Goal: Task Accomplishment & Management: Use online tool/utility

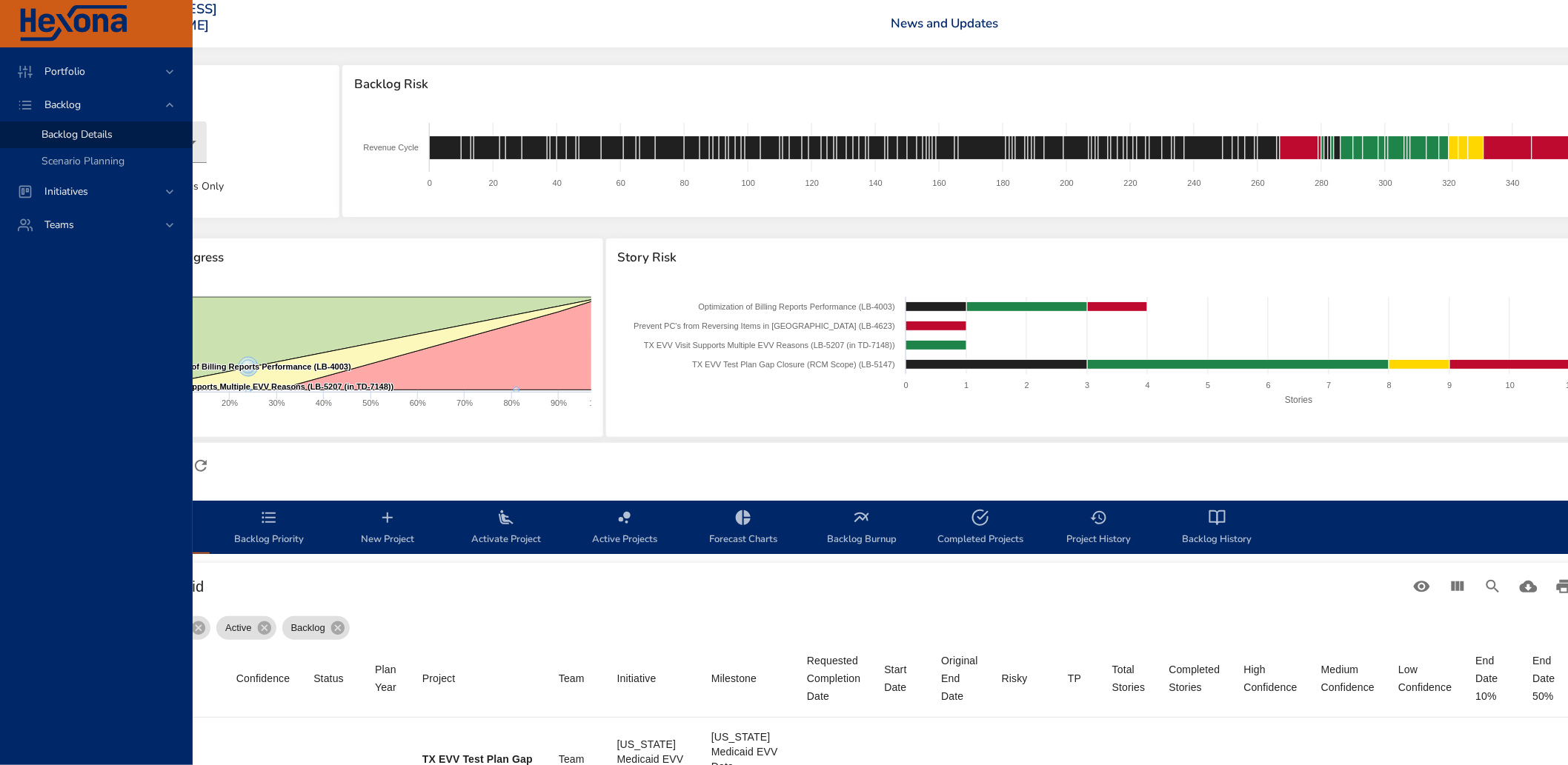
scroll to position [0, 143]
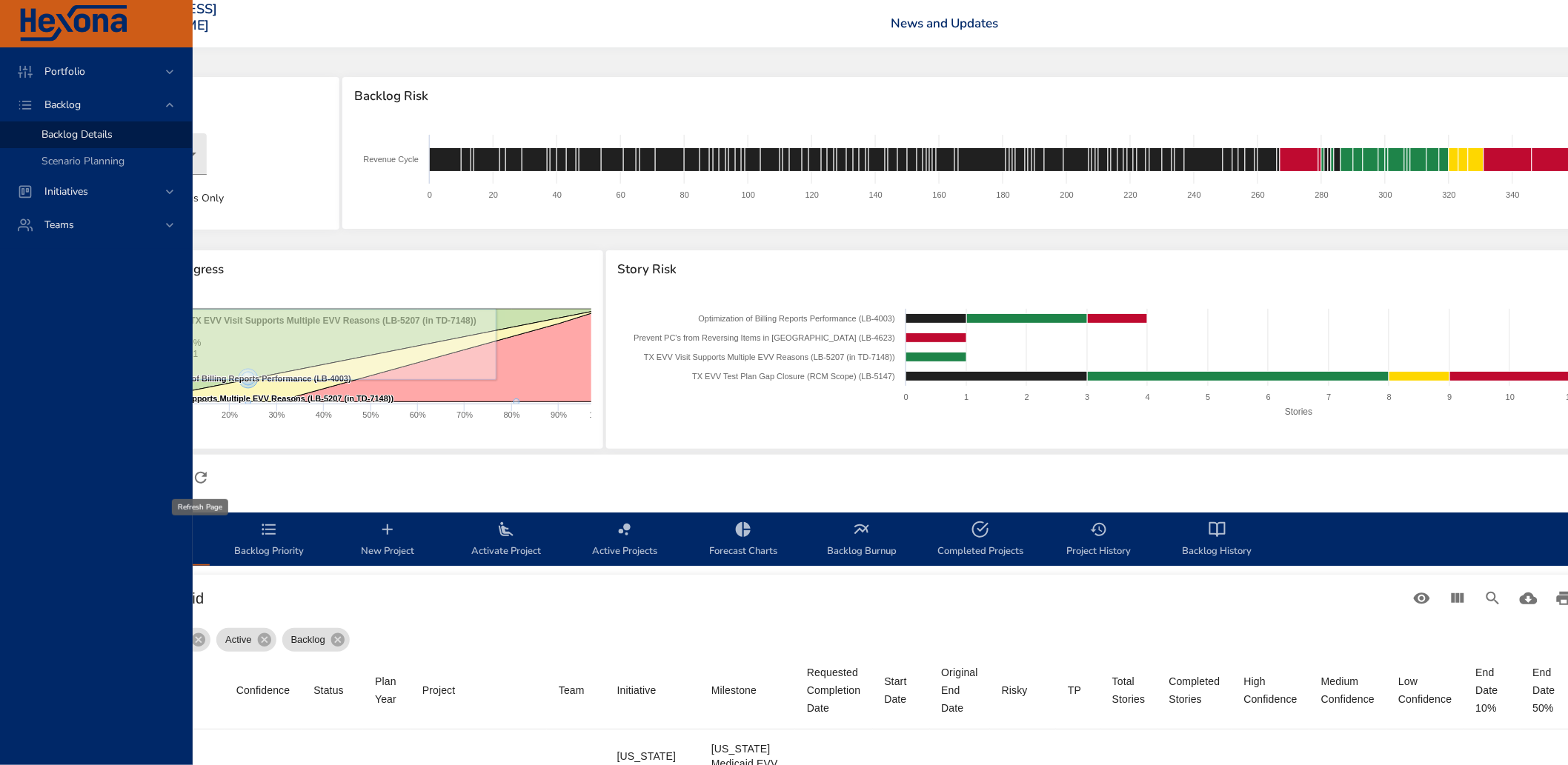
click at [198, 471] on icon "button" at bounding box center [200, 477] width 17 height 17
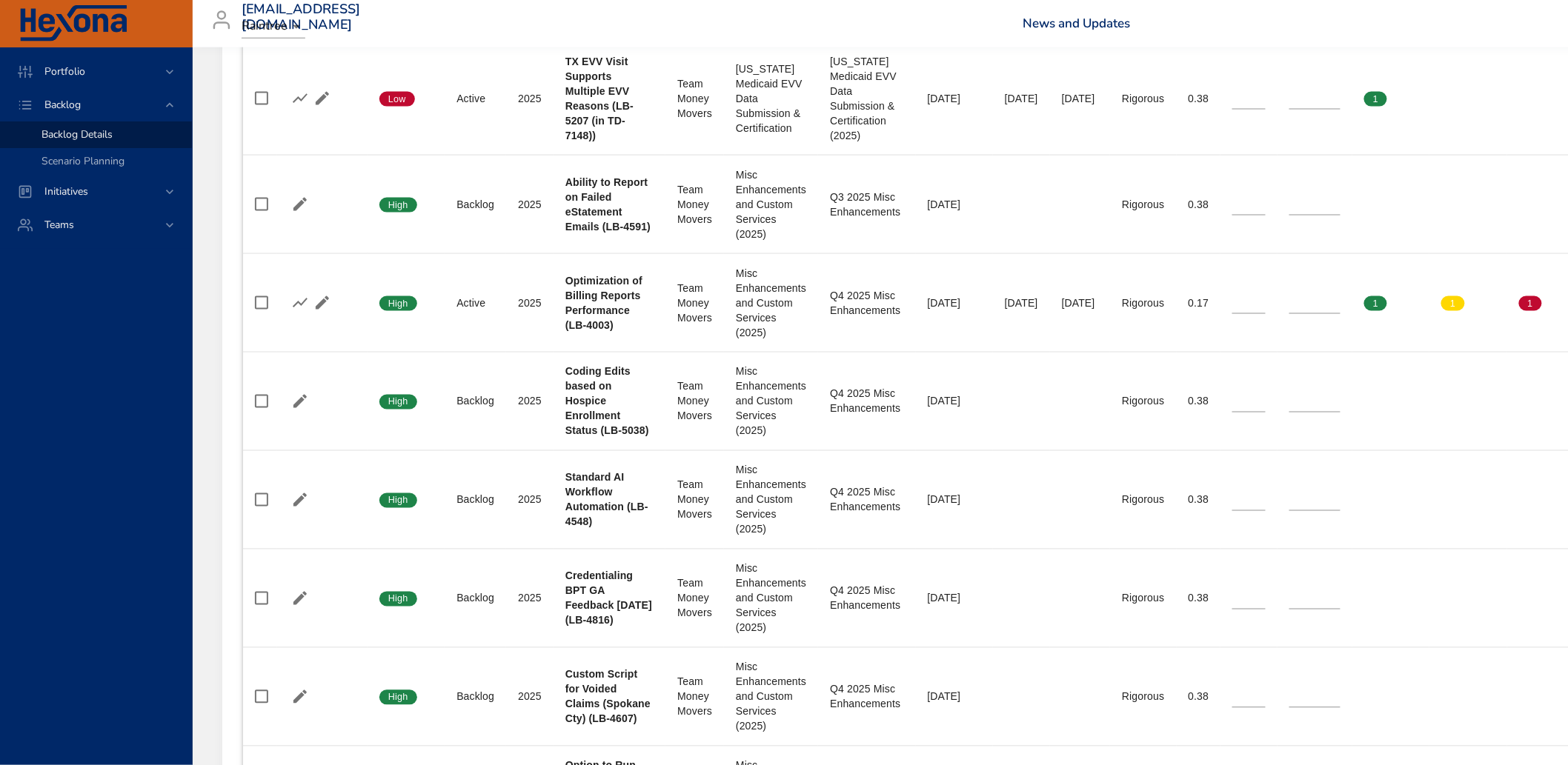
scroll to position [494, 0]
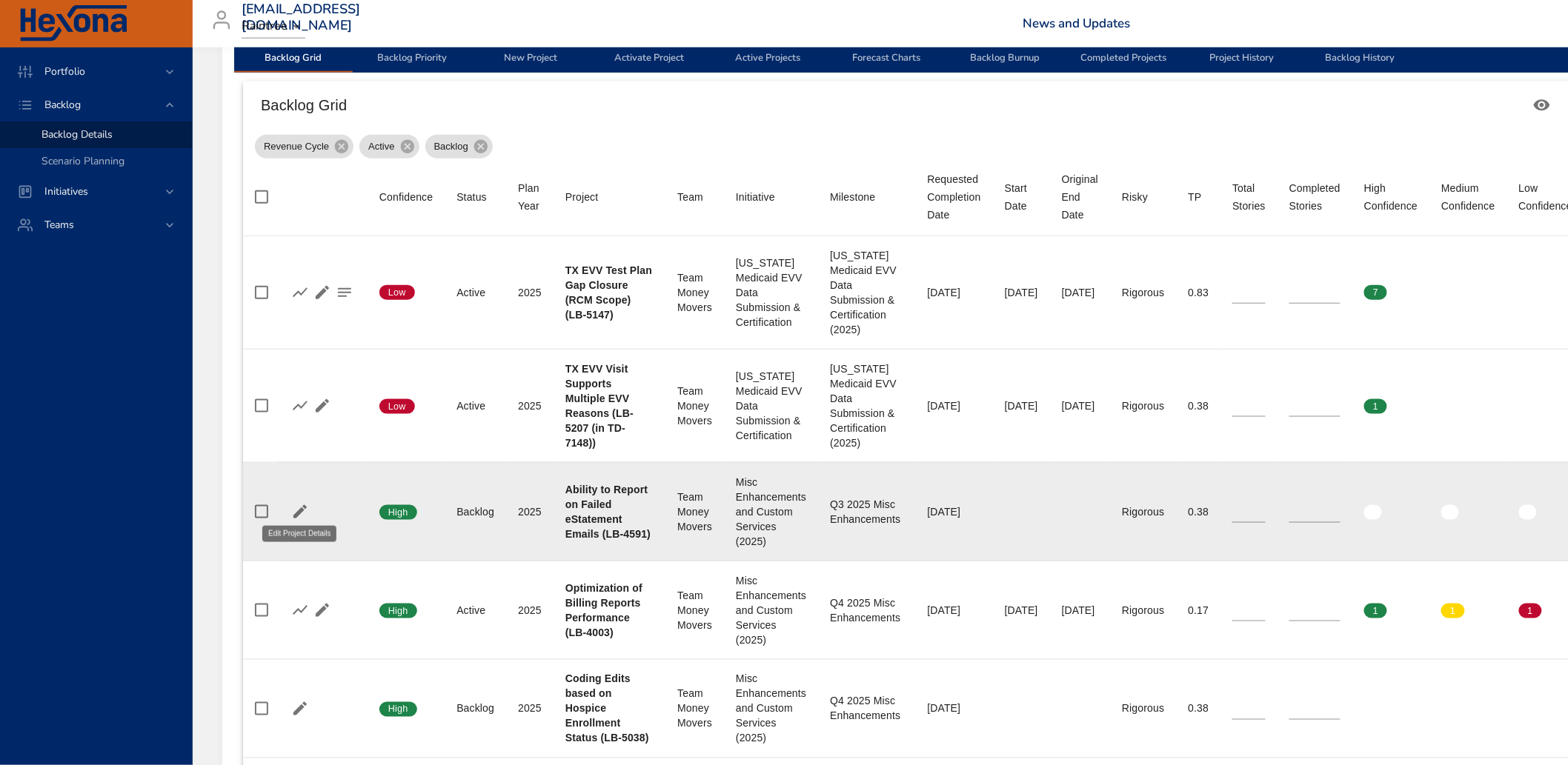
click at [296, 504] on icon "button" at bounding box center [300, 511] width 17 height 17
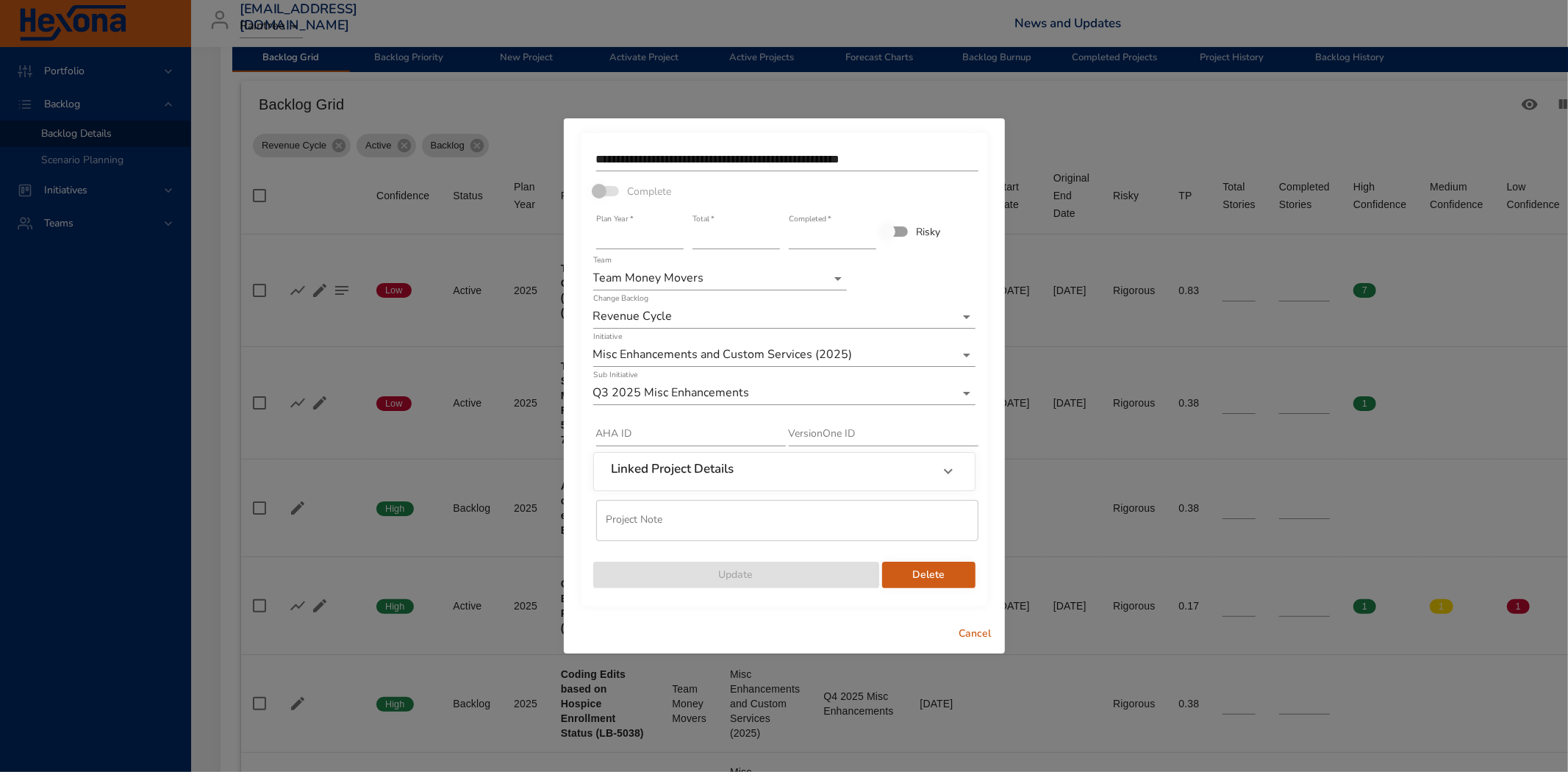
click at [187, 407] on div "**********" at bounding box center [784, 386] width 1568 height 772
click at [971, 633] on span "Cancel" at bounding box center [975, 633] width 35 height 18
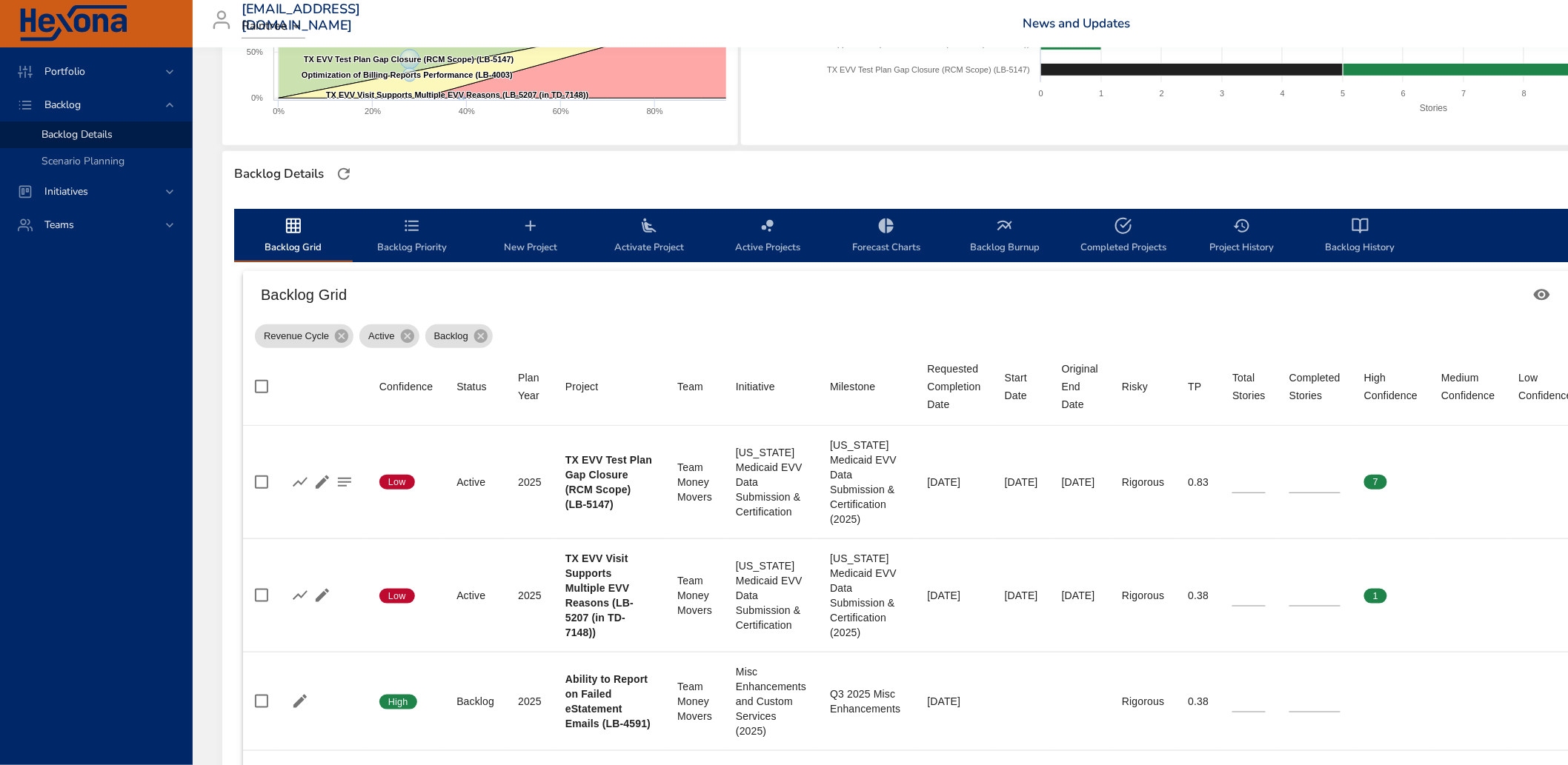
scroll to position [0, 0]
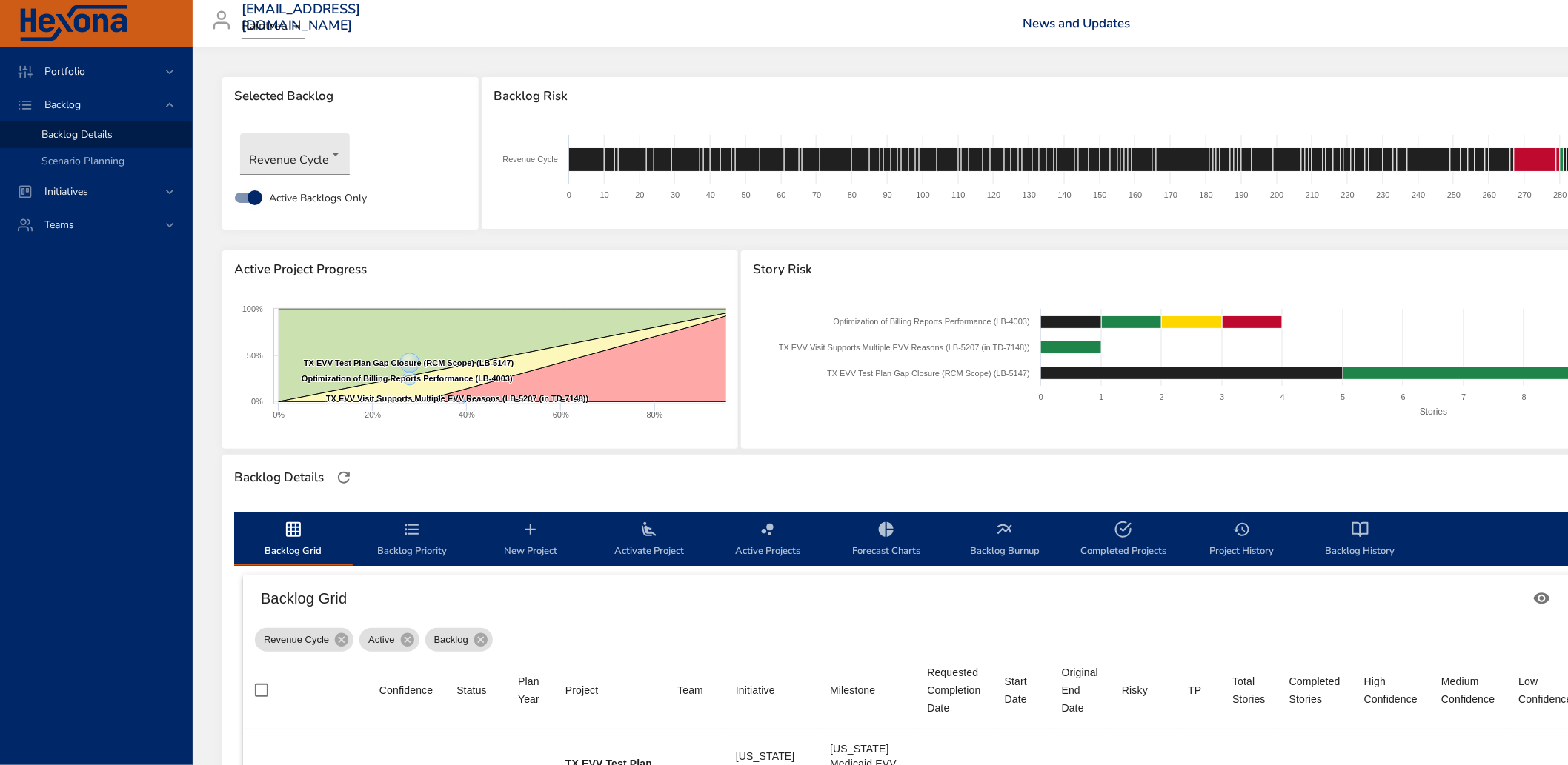
click at [665, 528] on span "Activate Project" at bounding box center [650, 540] width 101 height 39
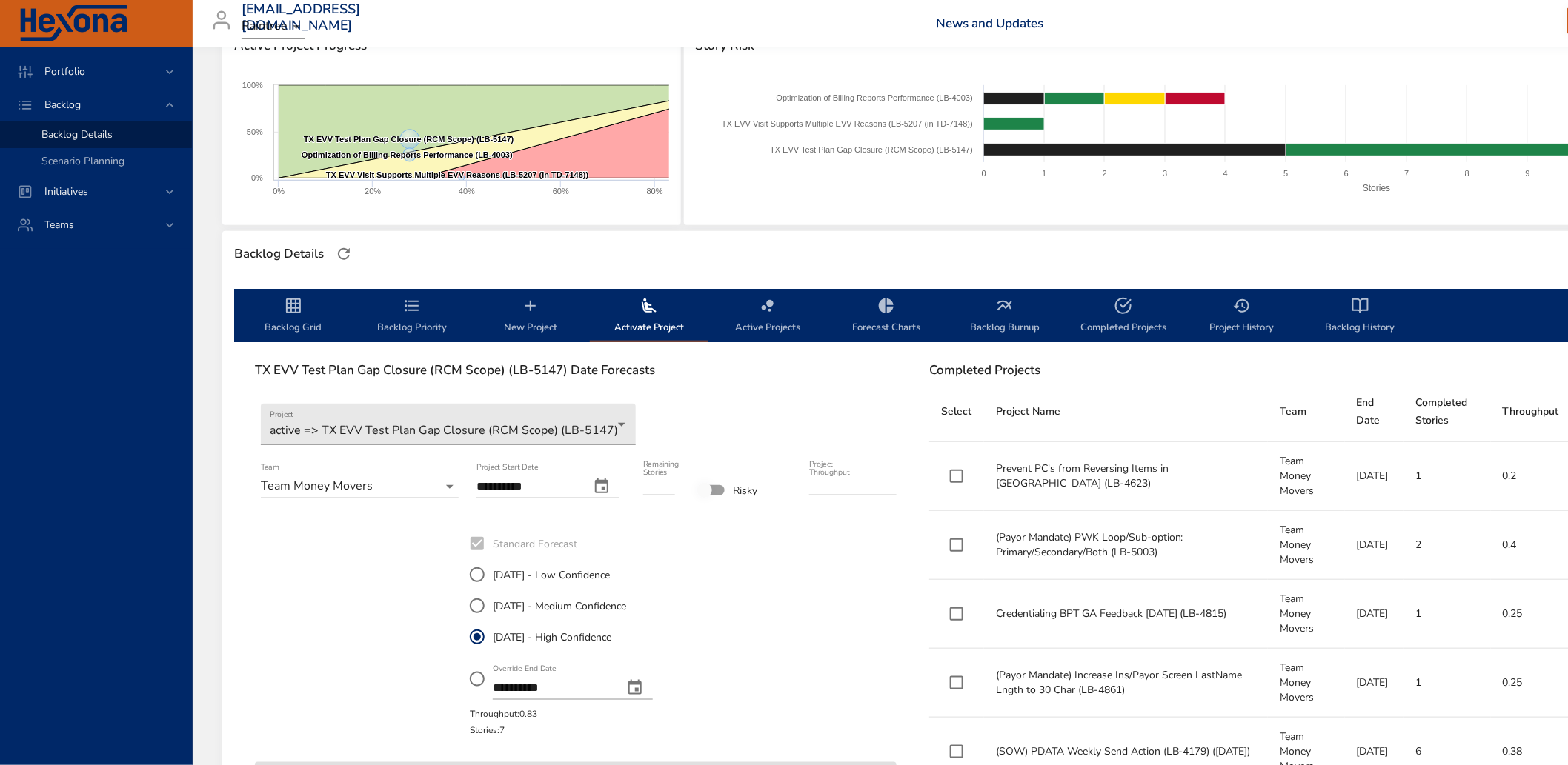
scroll to position [246, 0]
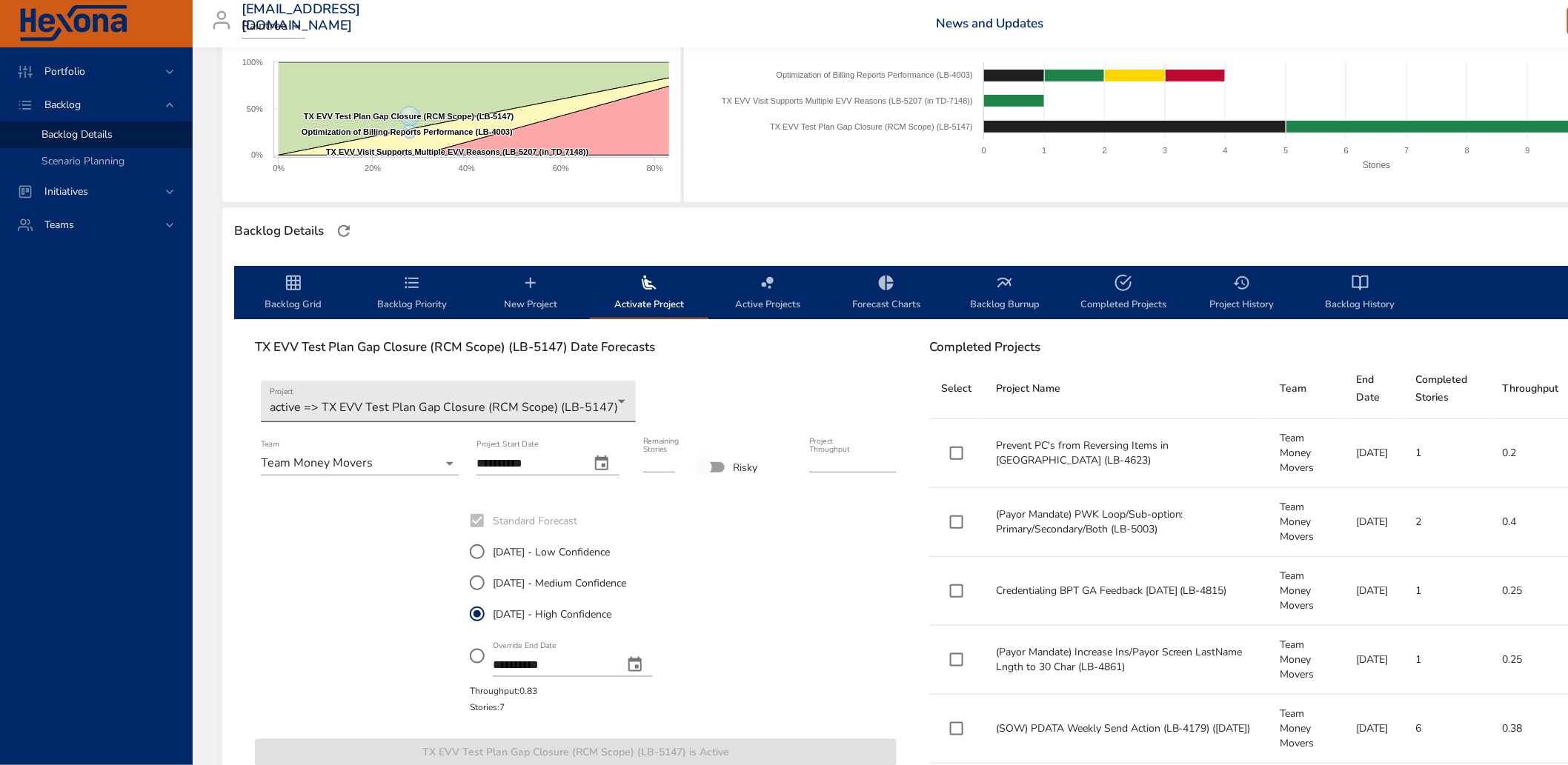
click at [401, 404] on body "Portfolio Backlog Backlog Details Scenario Planning Initiatives Teams [EMAIL_AD…" at bounding box center [784, 136] width 1568 height 765
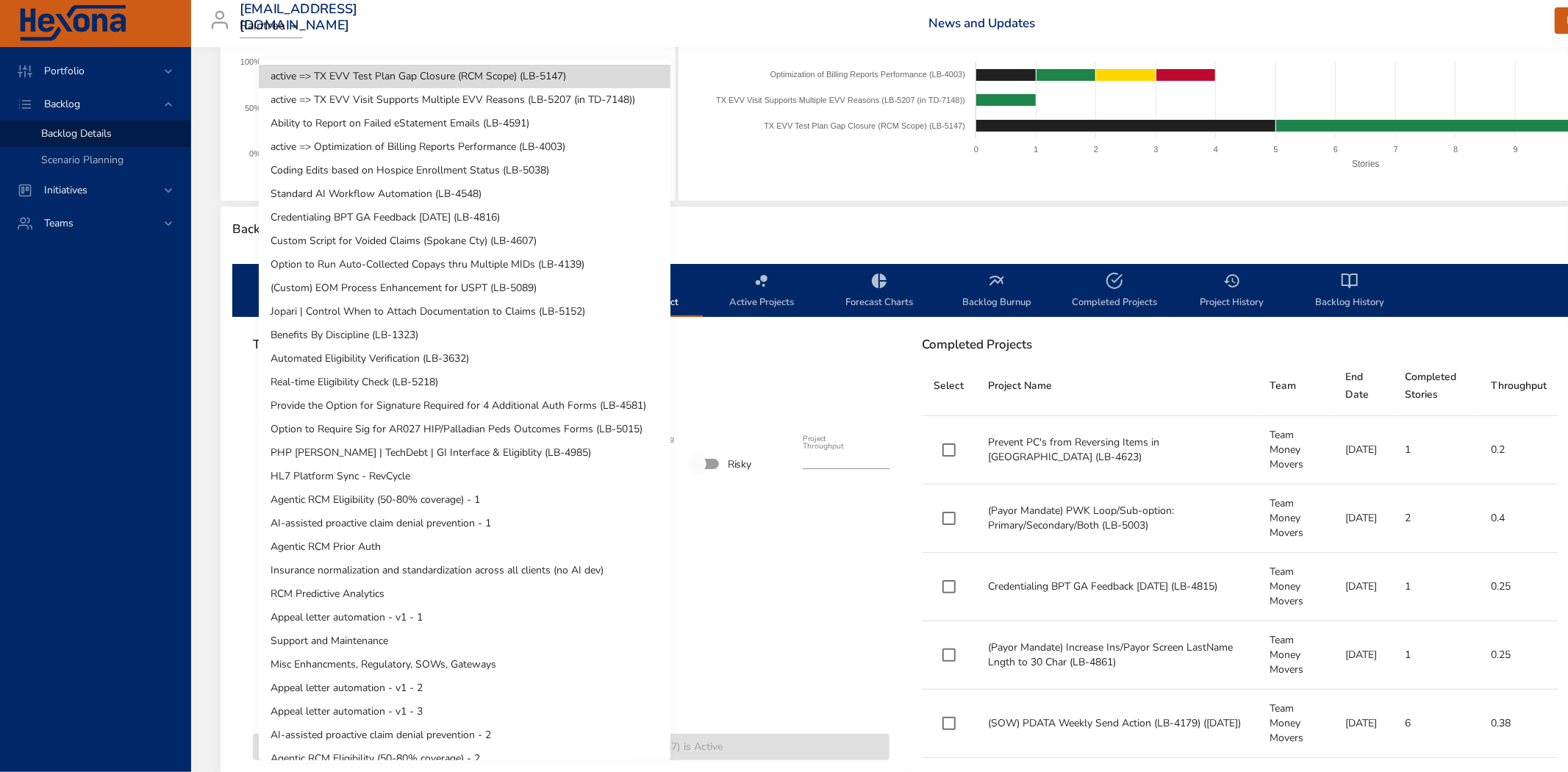
click at [414, 121] on li "Ability to Report on Failed eStatement Emails (LB-4591)" at bounding box center [464, 123] width 412 height 24
type input "*"
type input "****"
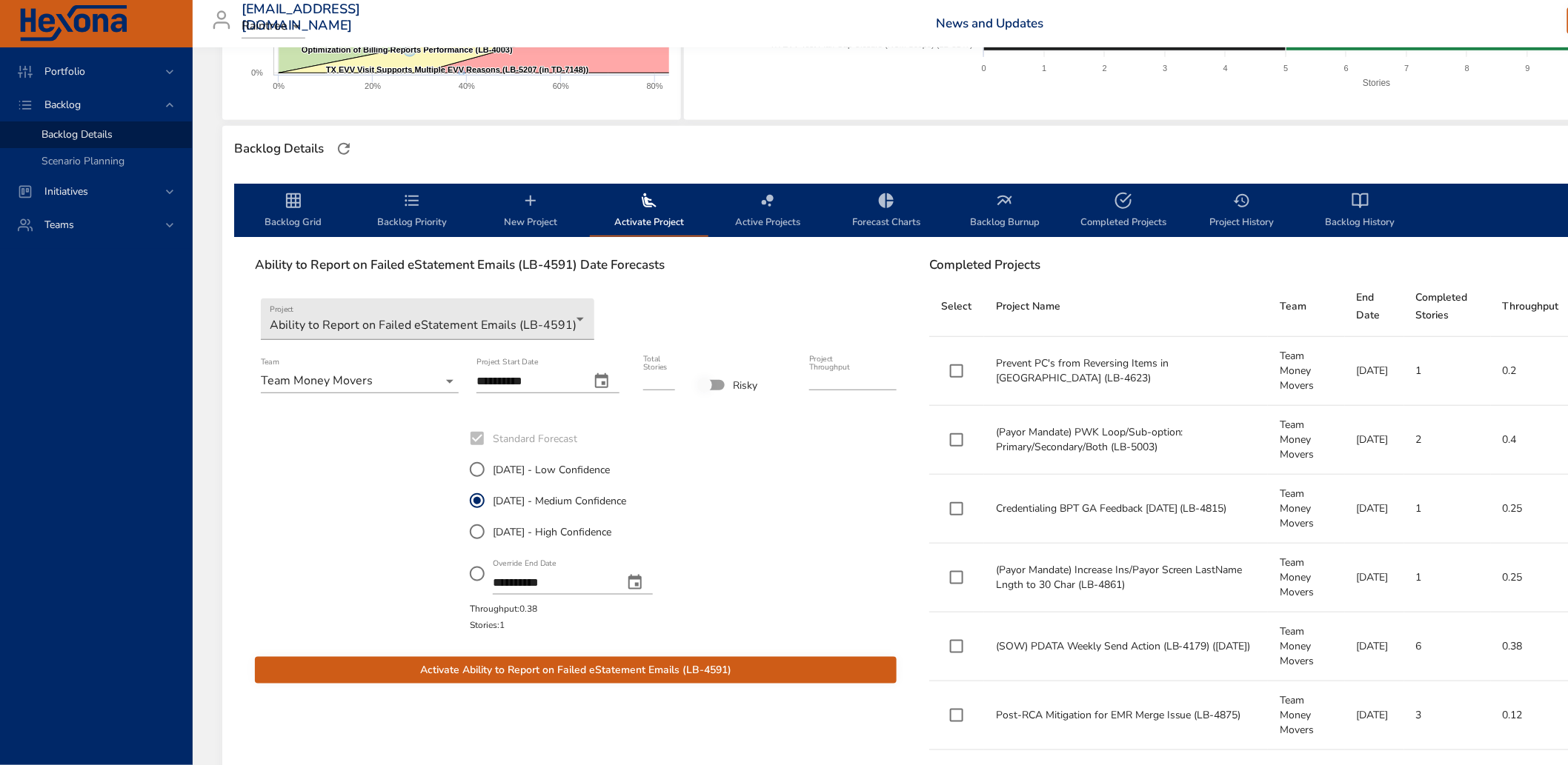
scroll to position [411, 0]
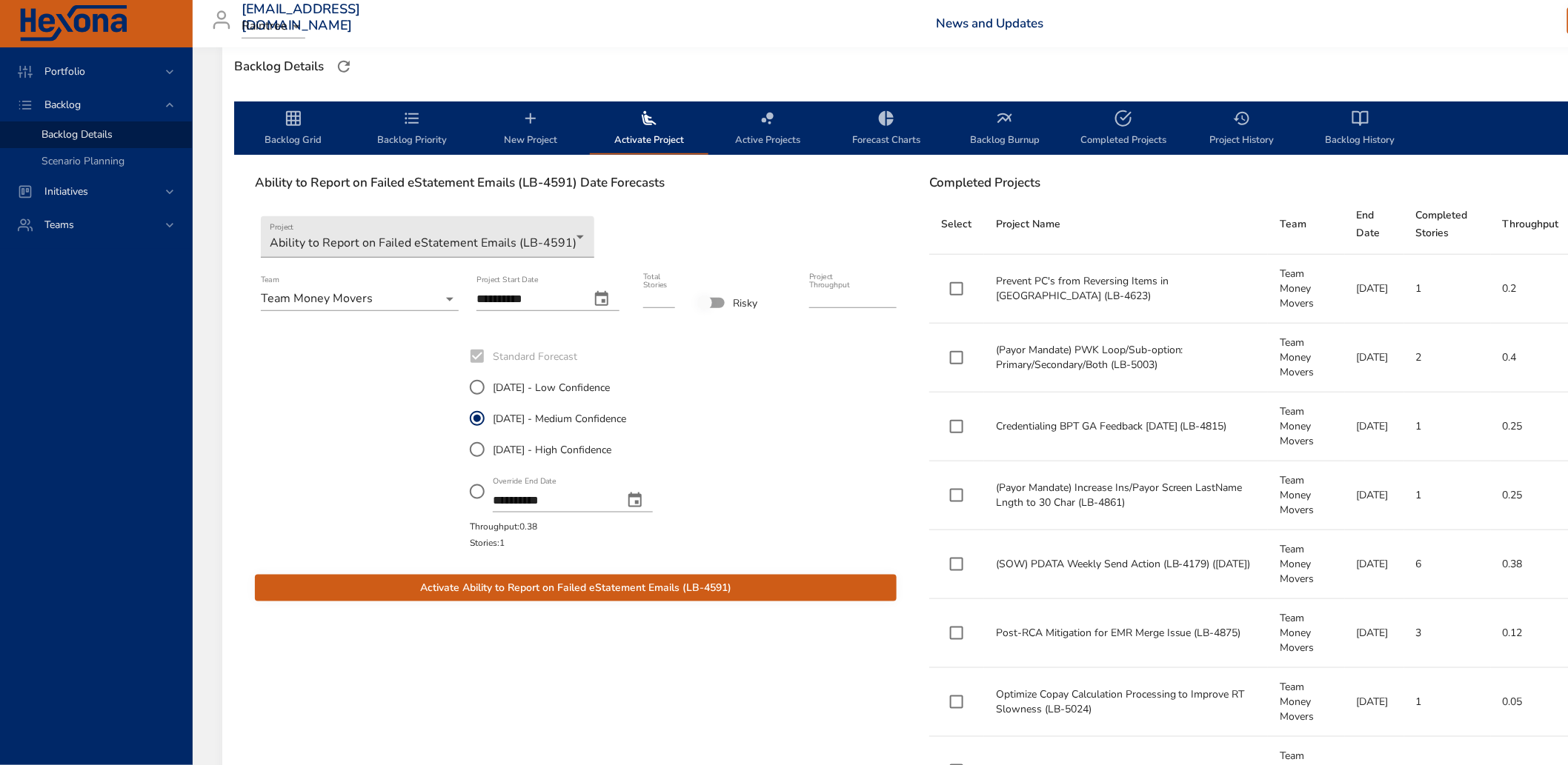
click at [578, 593] on span "Activate Ability to Report on Failed eStatement Emails (LB-4591)" at bounding box center [575, 588] width 618 height 18
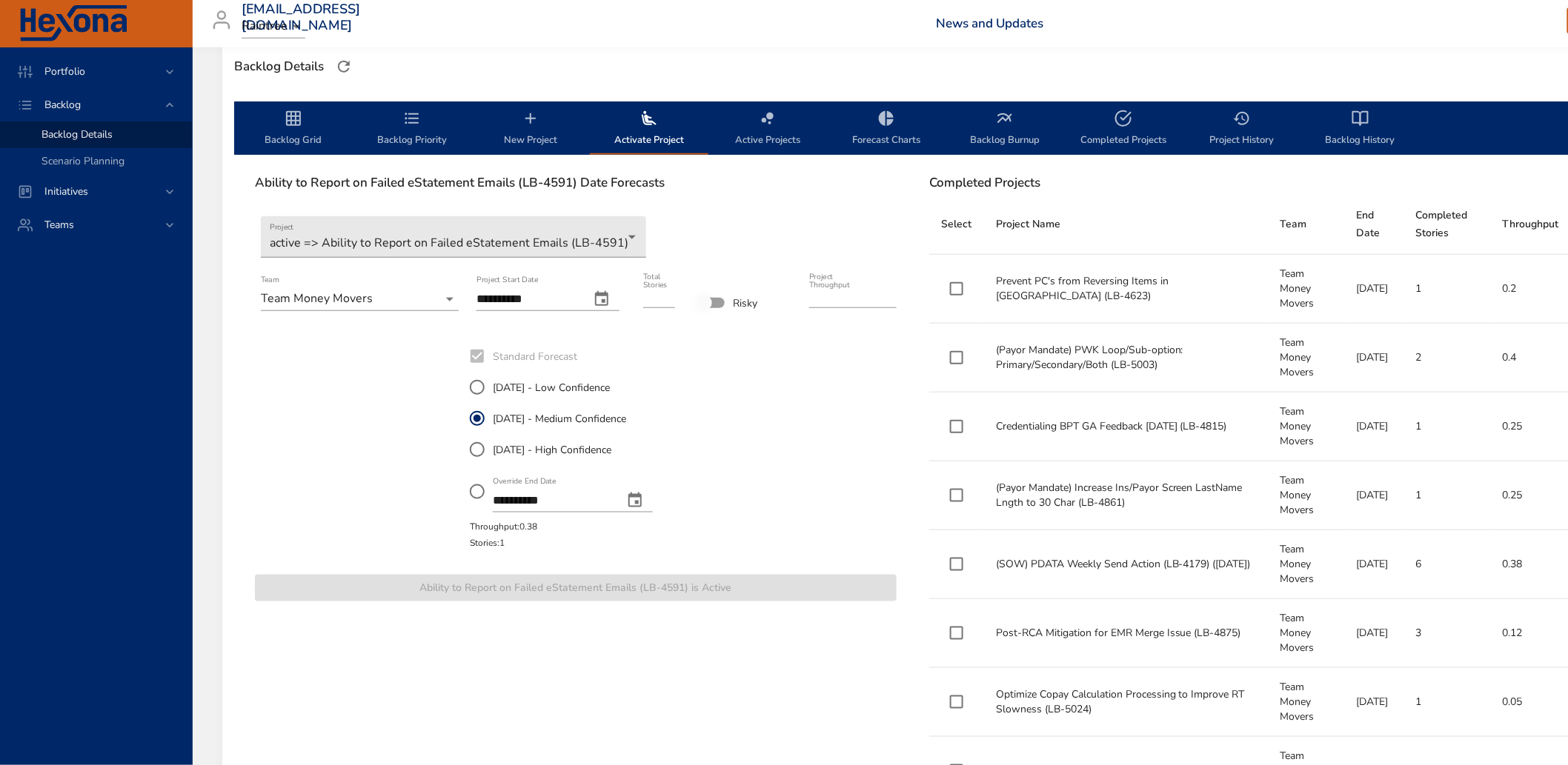
click at [302, 121] on icon "backlog-tab" at bounding box center [293, 118] width 17 height 17
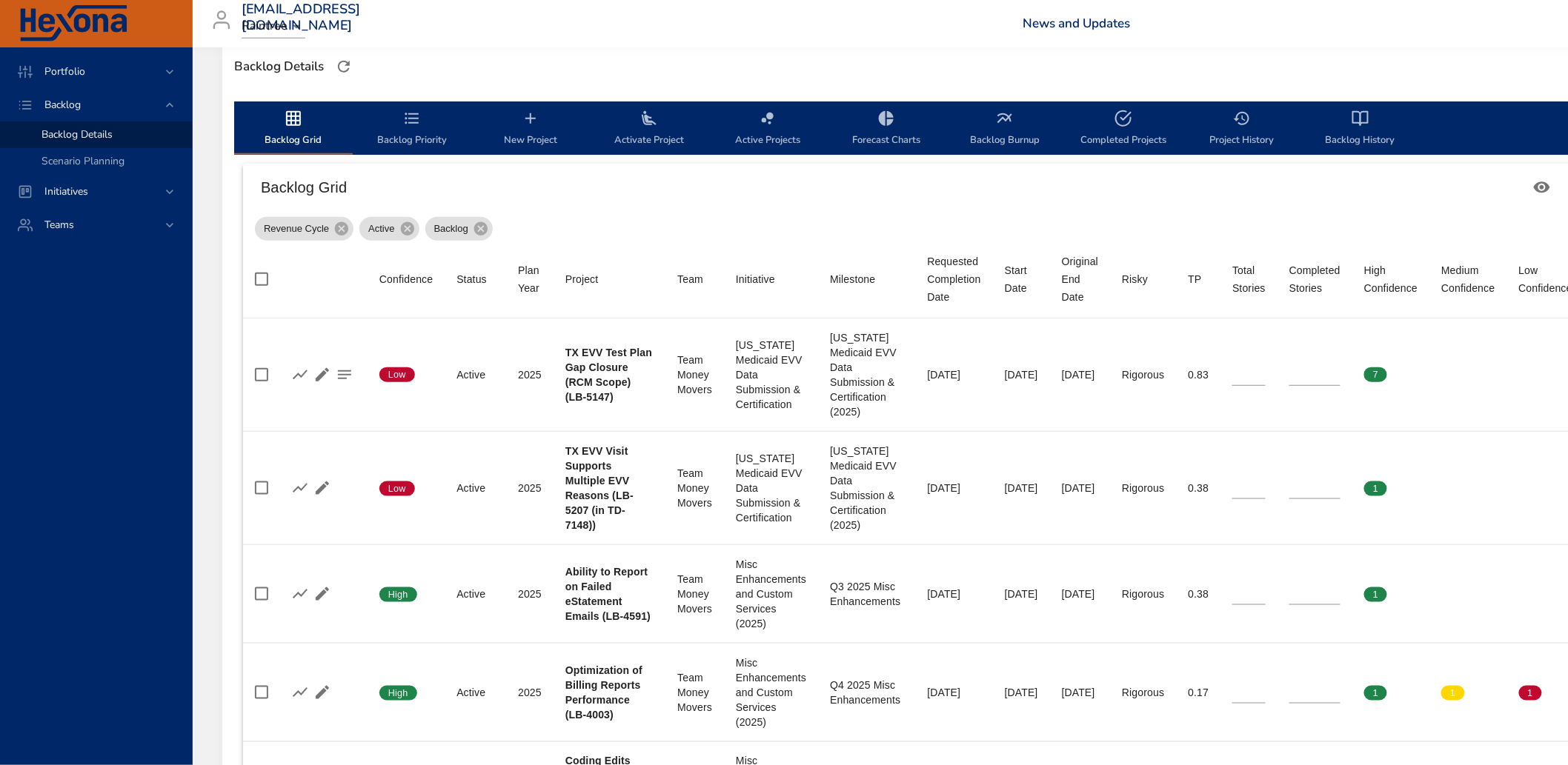
scroll to position [494, 0]
